Goal: Check status

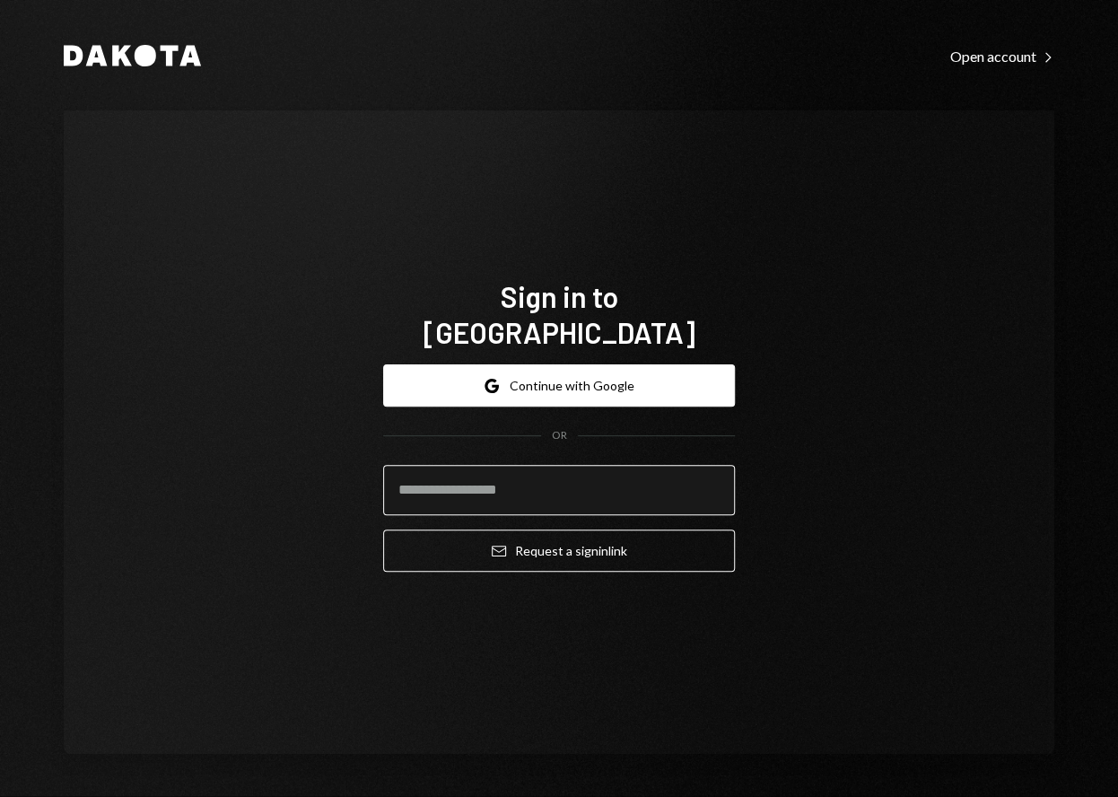
click at [555, 475] on input "email" at bounding box center [559, 490] width 352 height 50
type input "**********"
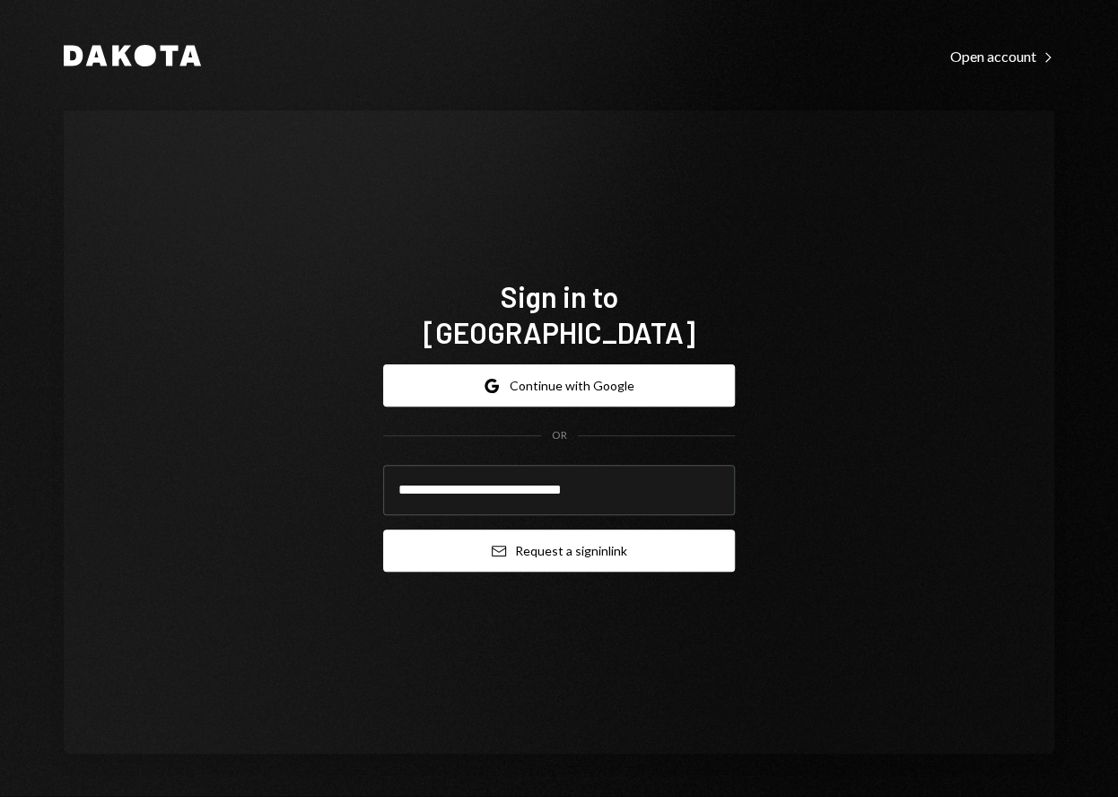
click at [550, 535] on button "Email Request a sign in link" at bounding box center [559, 551] width 352 height 42
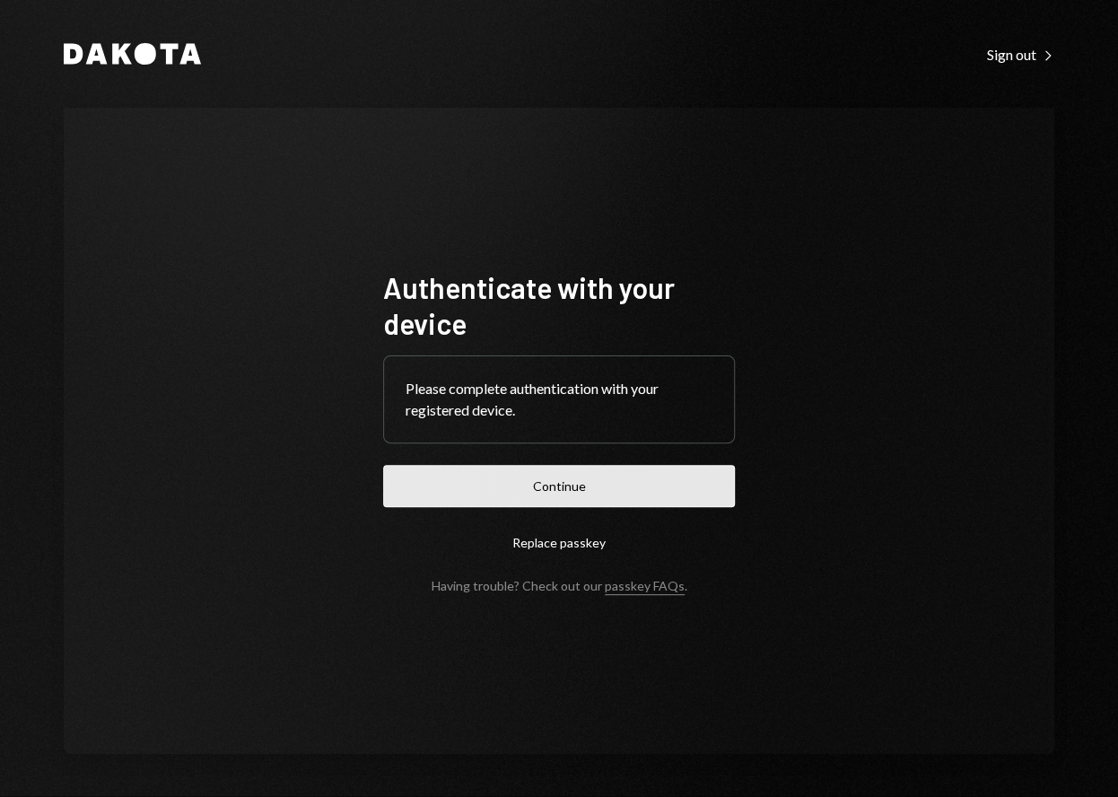
click at [557, 498] on button "Continue" at bounding box center [559, 486] width 352 height 42
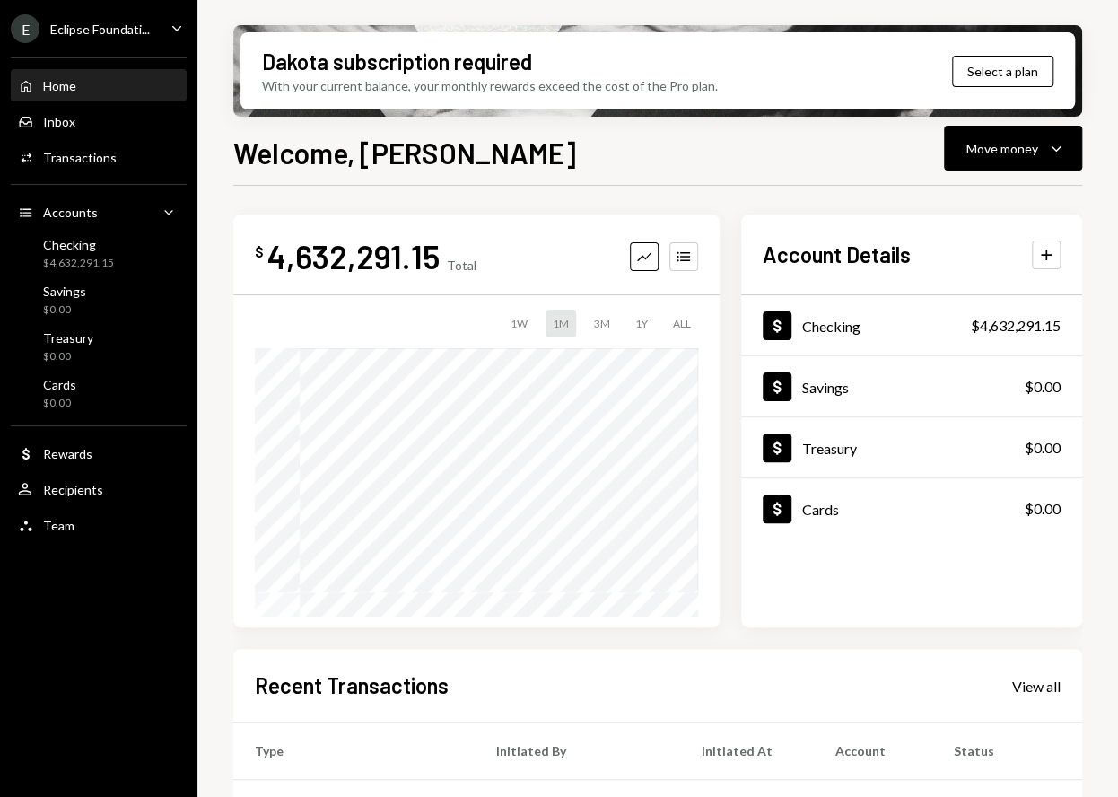
click at [134, 16] on div "E Eclipse Foundati..." at bounding box center [80, 28] width 139 height 29
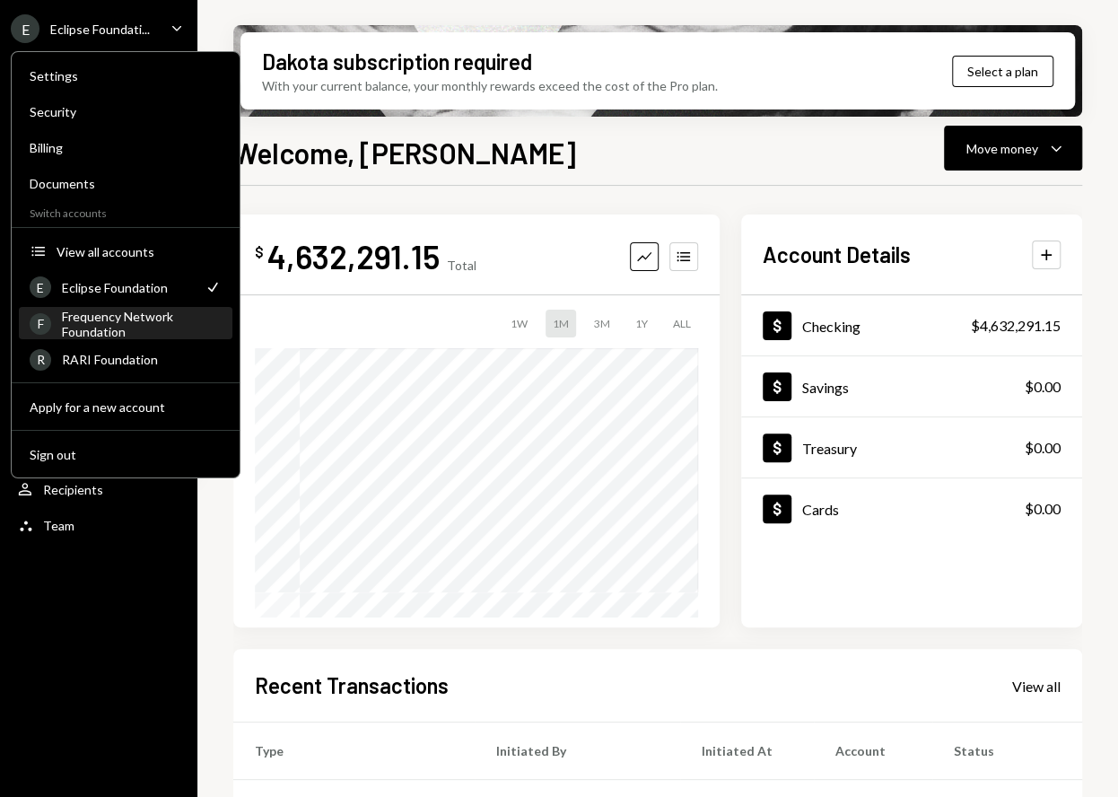
click at [148, 326] on div "Frequency Network Foundation" at bounding box center [142, 323] width 160 height 31
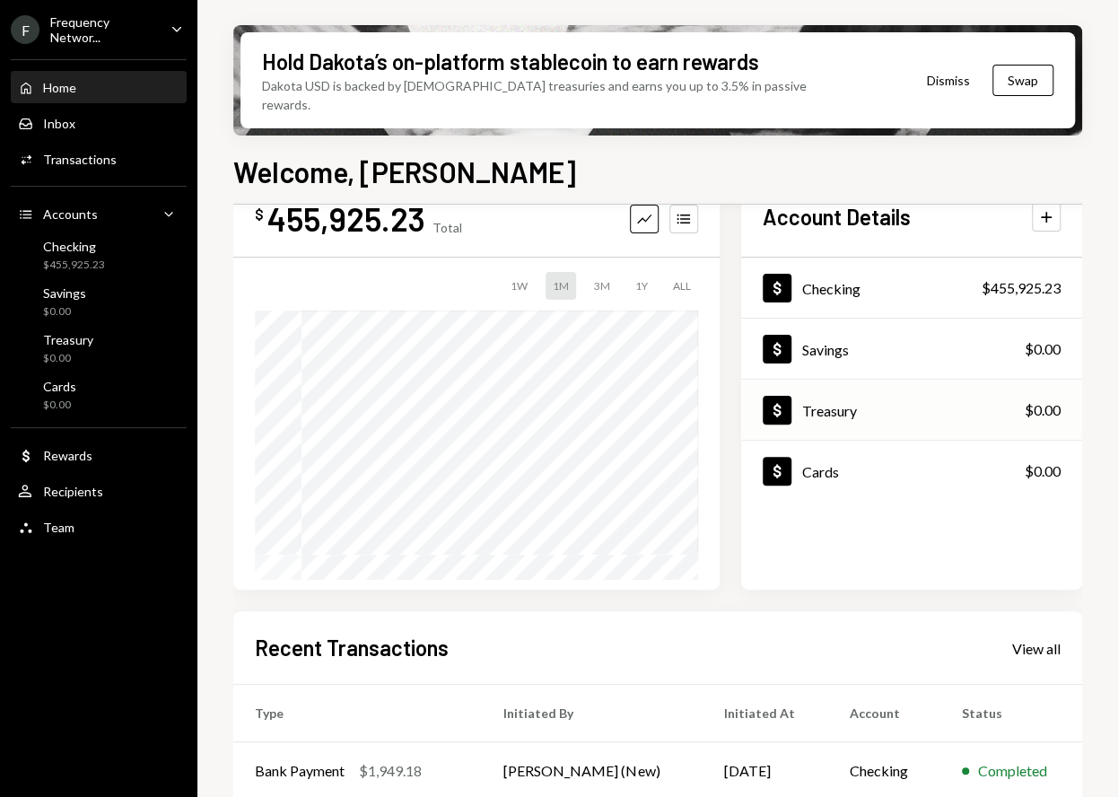
scroll to position [285, 0]
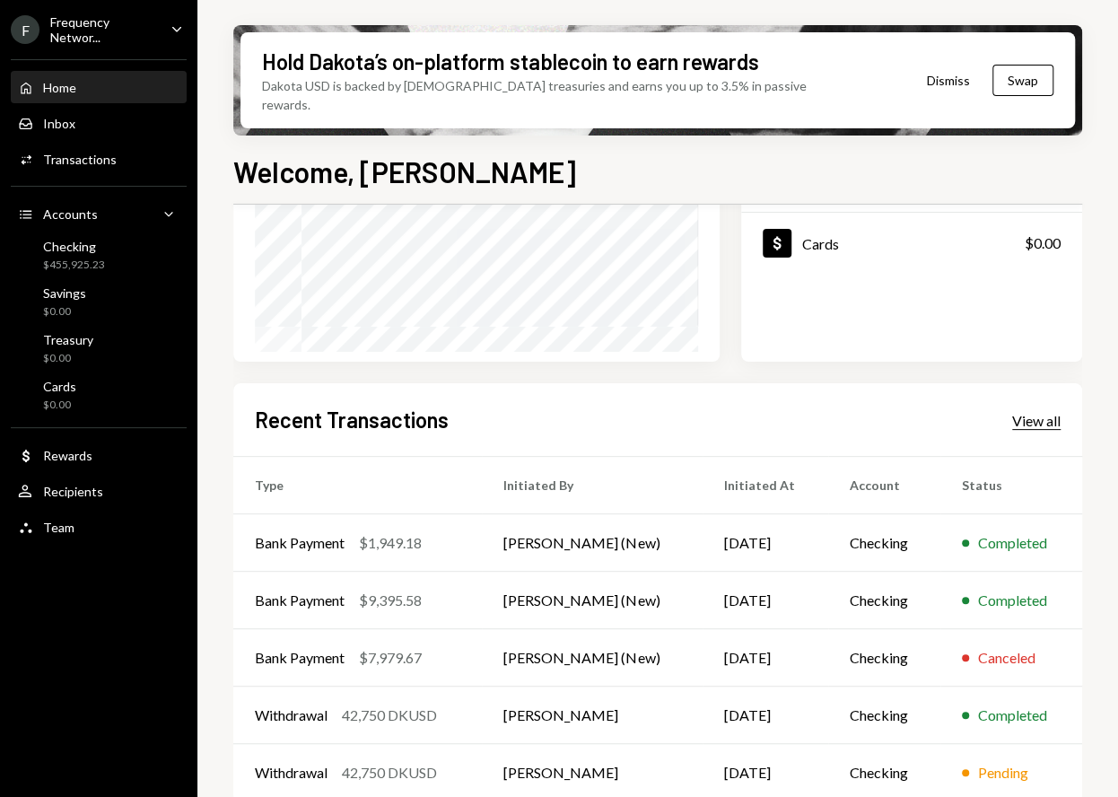
click at [1048, 412] on div "View all" at bounding box center [1037, 421] width 48 height 18
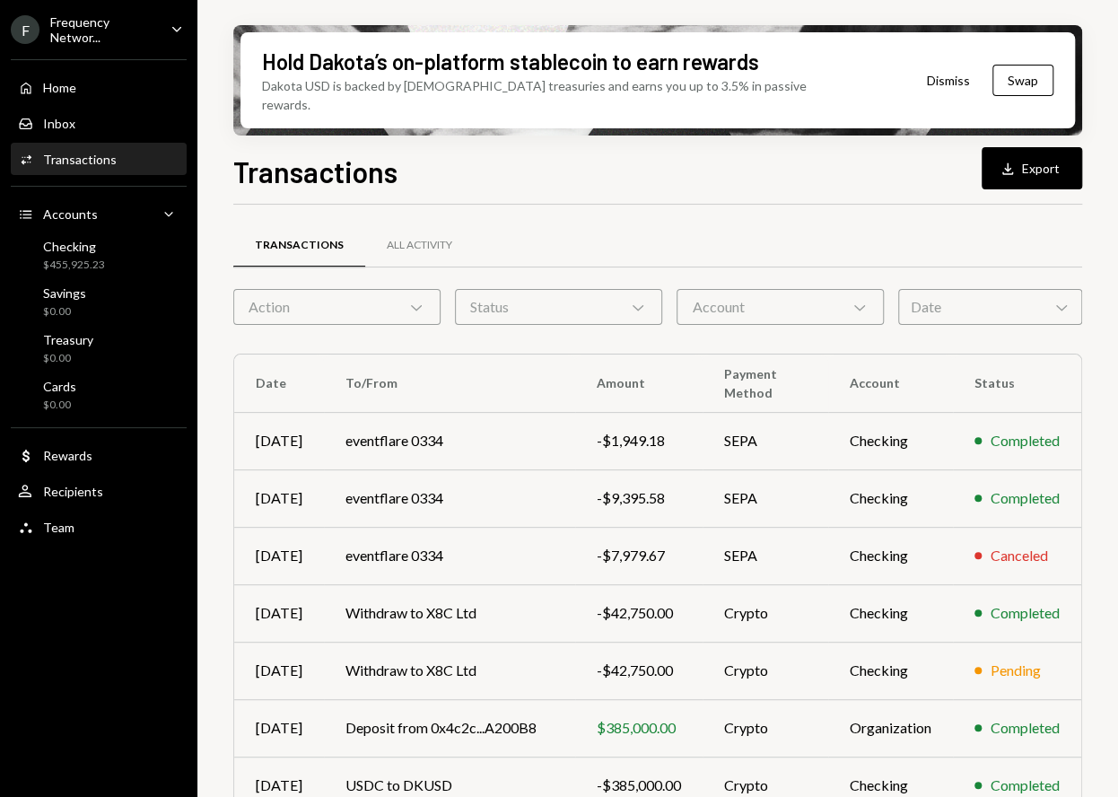
click at [1032, 290] on div "Date Chevron Down" at bounding box center [991, 307] width 184 height 36
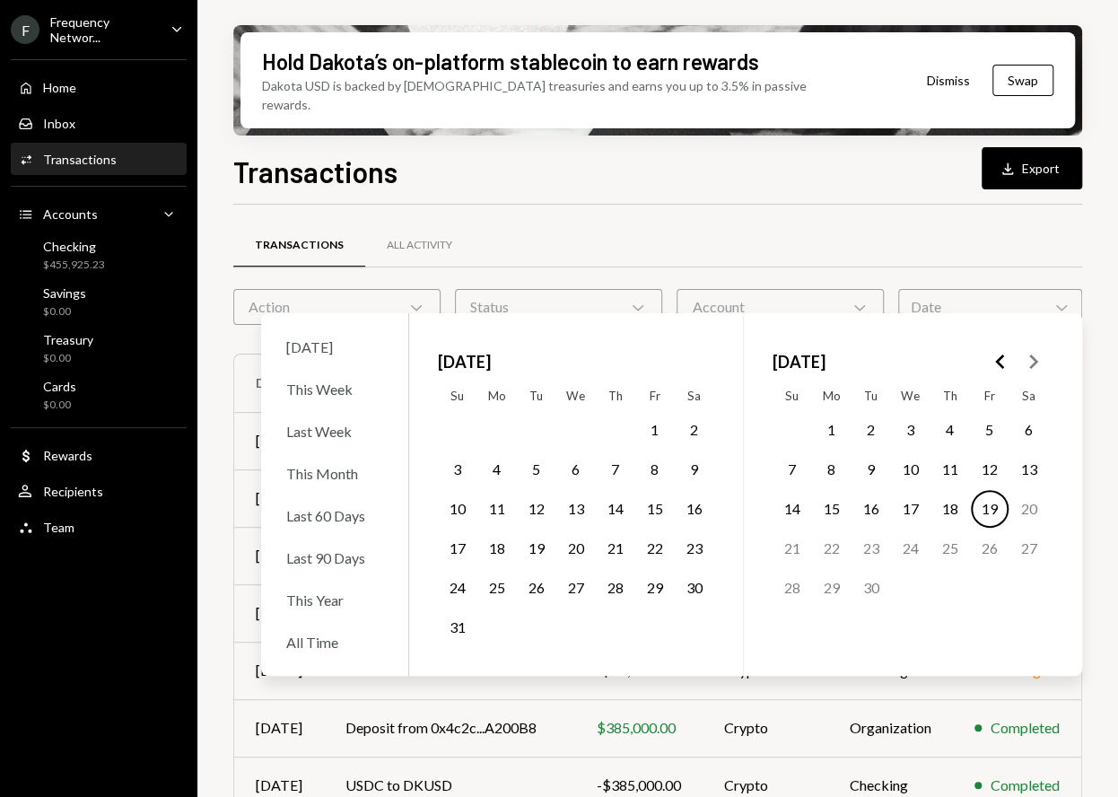
click at [1001, 361] on icon "Go to the Previous Month" at bounding box center [1001, 362] width 22 height 22
click at [871, 432] on button "1" at bounding box center [872, 430] width 38 height 38
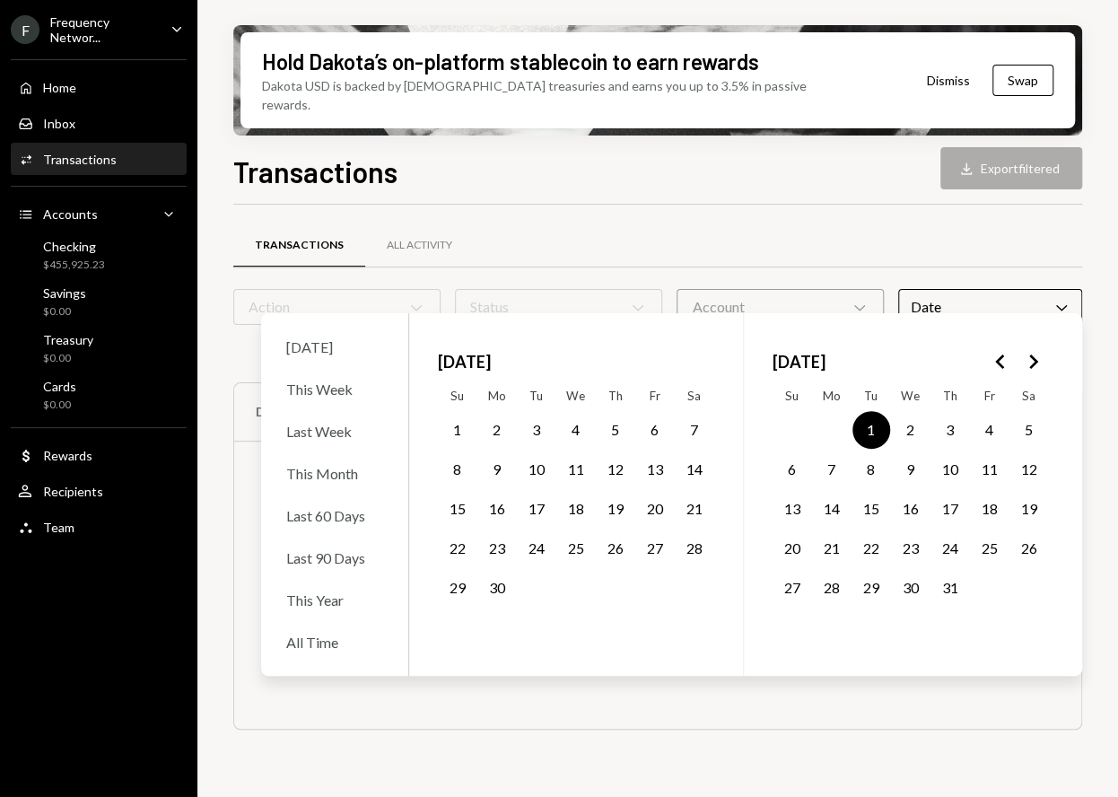
click at [947, 597] on button "31" at bounding box center [951, 588] width 38 height 38
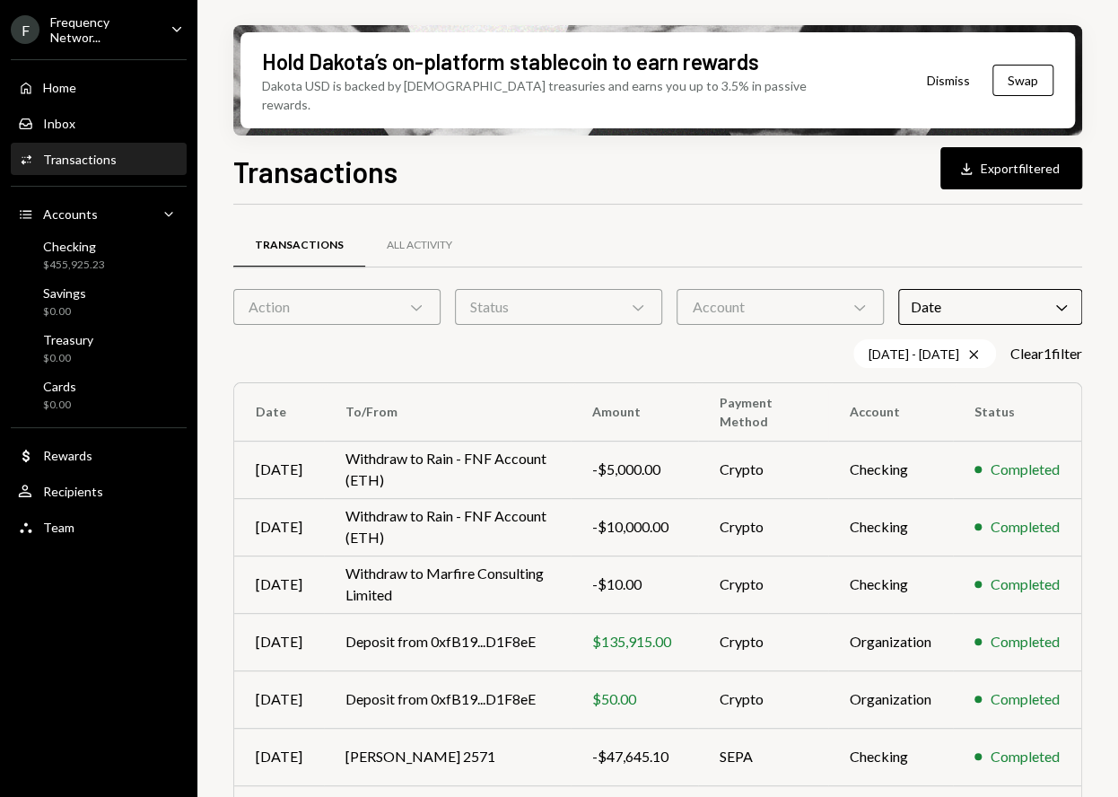
drag, startPoint x: 866, startPoint y: 209, endPoint x: 900, endPoint y: 312, distance: 108.7
click at [866, 223] on div "Transactions All Activity" at bounding box center [657, 246] width 849 height 46
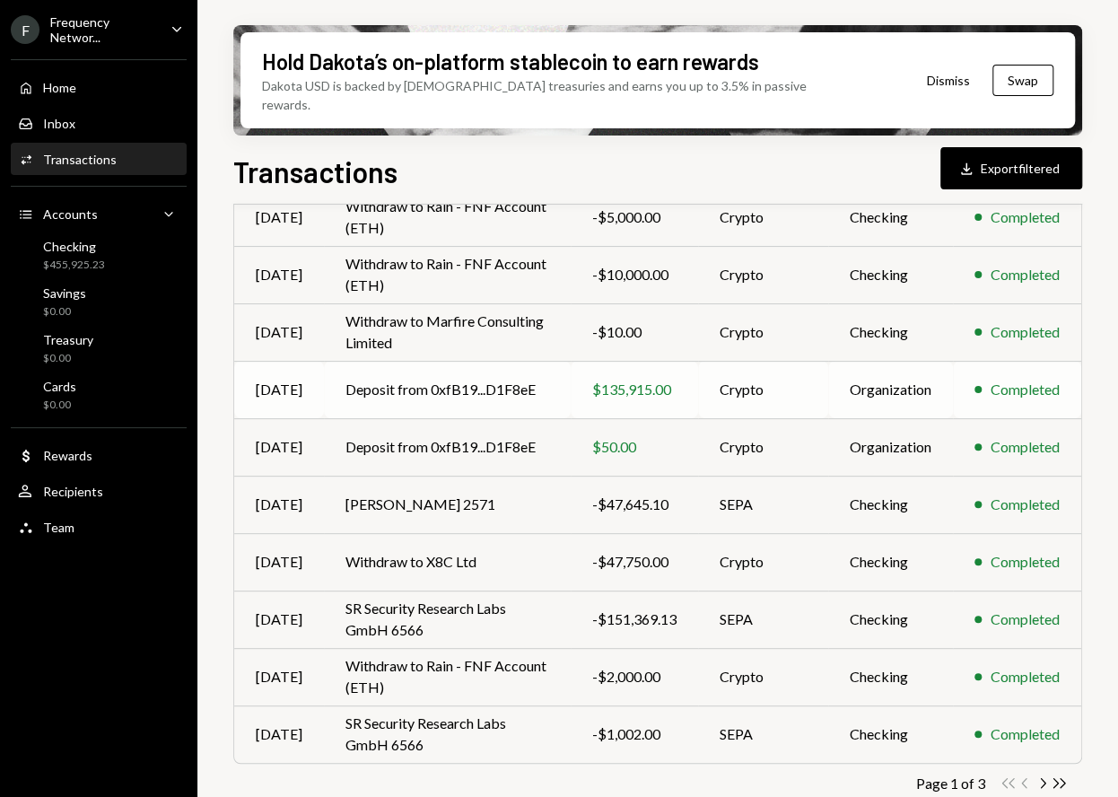
scroll to position [251, 0]
